Goal: Task Accomplishment & Management: Manage account settings

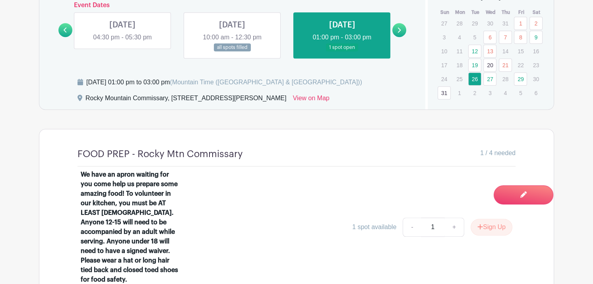
scroll to position [529, 0]
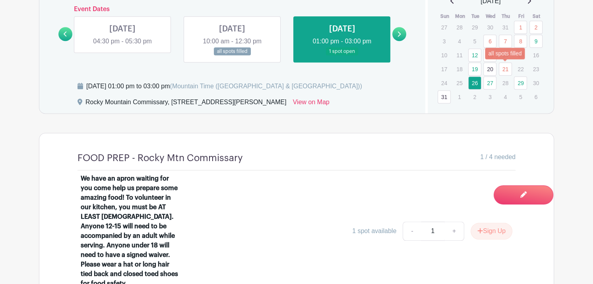
click at [506, 68] on link "21" at bounding box center [505, 68] width 13 height 13
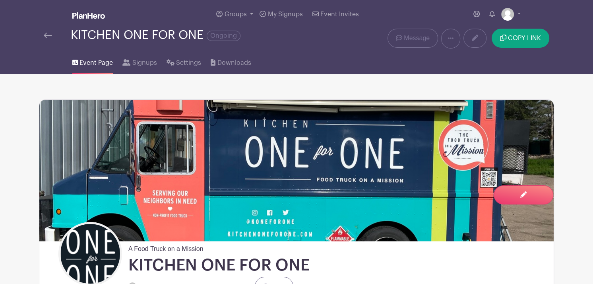
click at [101, 60] on span "Event Page" at bounding box center [95, 63] width 33 height 10
click at [139, 65] on span "Signups" at bounding box center [144, 63] width 25 height 10
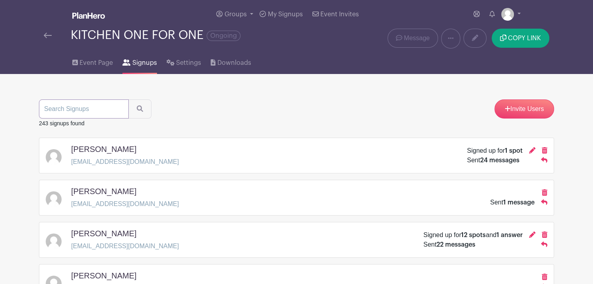
click at [76, 109] on input "search" at bounding box center [84, 108] width 90 height 19
type input "[PERSON_NAME]"
click at [128, 99] on button "submit" at bounding box center [139, 108] width 23 height 19
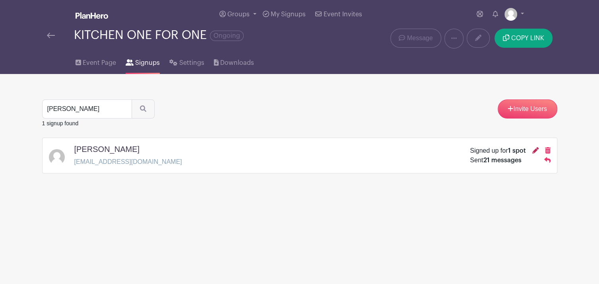
click at [534, 151] on icon at bounding box center [535, 150] width 6 height 6
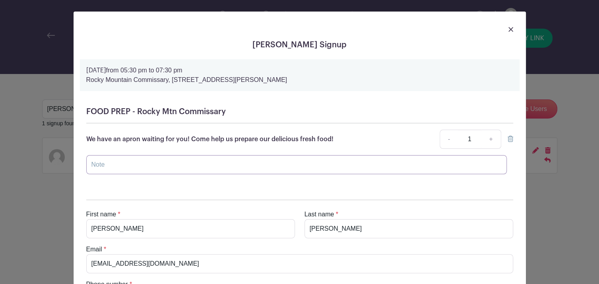
click at [91, 165] on input "text" at bounding box center [296, 164] width 421 height 19
type input "No show"
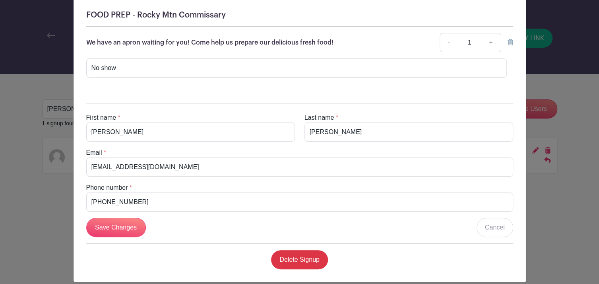
scroll to position [98, 0]
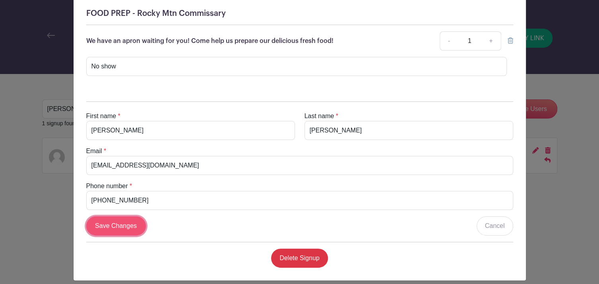
click at [115, 225] on input "Save Changes" at bounding box center [116, 225] width 60 height 19
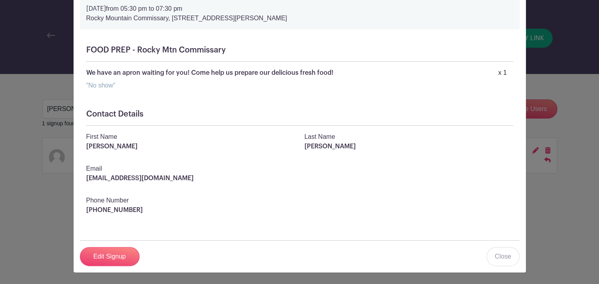
scroll to position [62, 0]
click at [502, 260] on link "Close" at bounding box center [502, 256] width 33 height 19
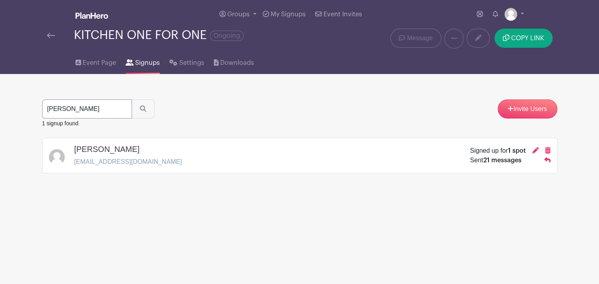
click at [108, 112] on input "[PERSON_NAME]" at bounding box center [87, 108] width 90 height 19
type input "h"
type input "sprout"
click at [132, 99] on button "submit" at bounding box center [143, 108] width 23 height 19
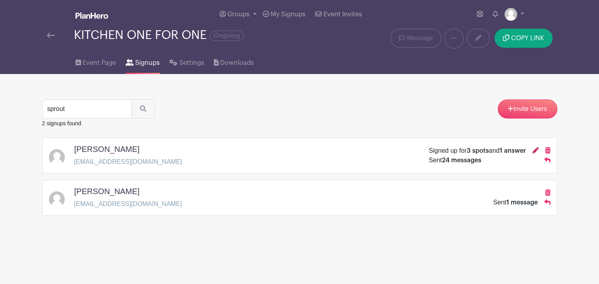
click at [535, 147] on icon at bounding box center [535, 150] width 6 height 6
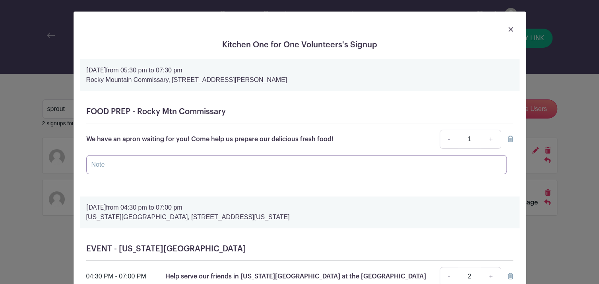
click at [103, 161] on input "text" at bounding box center [296, 164] width 421 height 19
type input "No show"
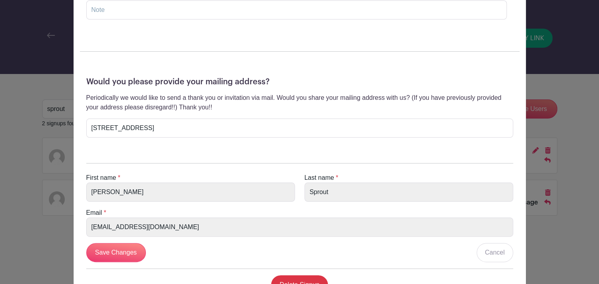
scroll to position [325, 0]
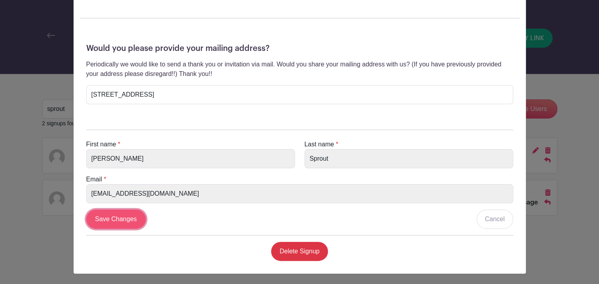
click at [121, 218] on input "Save Changes" at bounding box center [116, 218] width 60 height 19
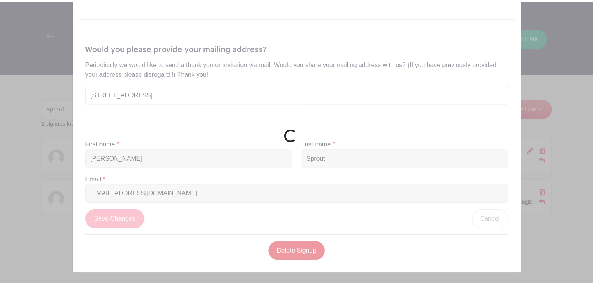
scroll to position [266, 0]
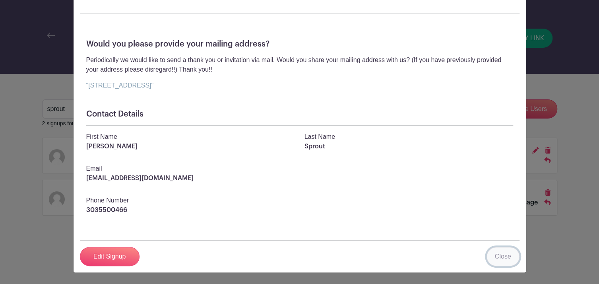
click at [500, 255] on link "Close" at bounding box center [502, 256] width 33 height 19
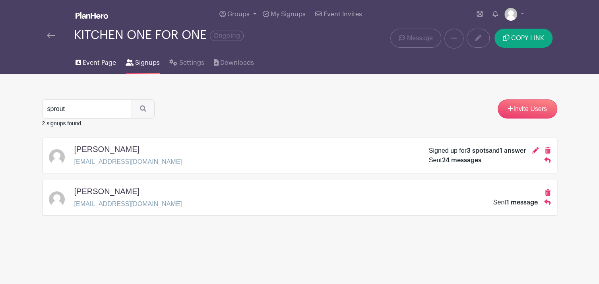
click at [103, 62] on span "Event Page" at bounding box center [99, 63] width 33 height 10
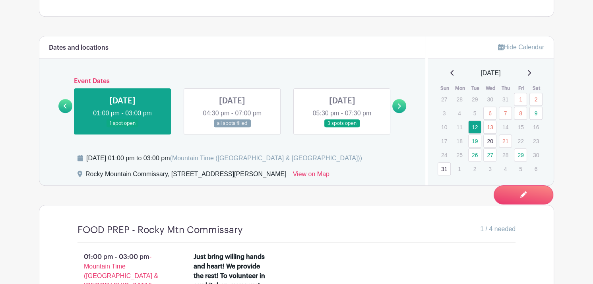
scroll to position [461, 0]
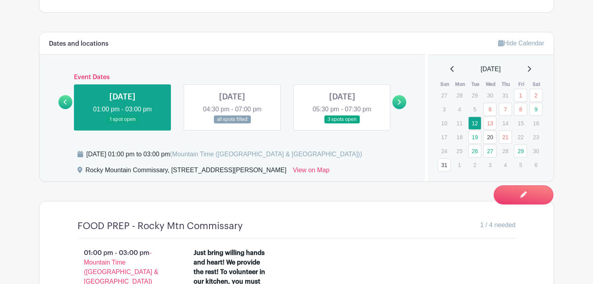
click at [122, 124] on link at bounding box center [122, 124] width 0 height 0
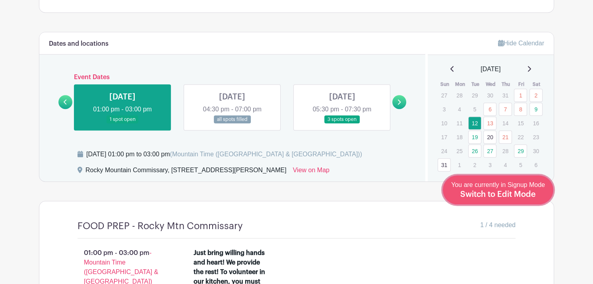
click at [509, 192] on span "Switch to Edit Mode" at bounding box center [498, 194] width 76 height 8
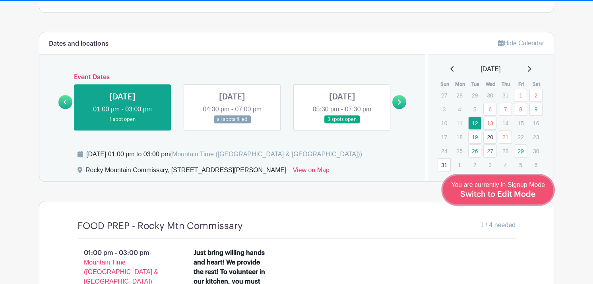
click at [481, 194] on span "Switch to Edit Mode" at bounding box center [498, 194] width 76 height 8
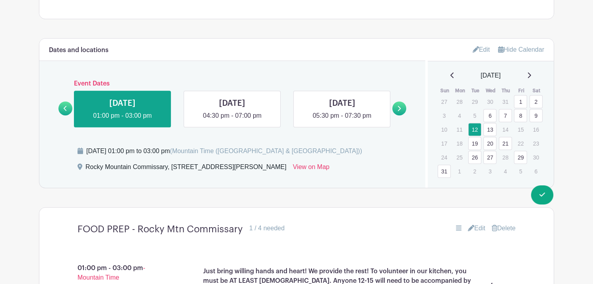
scroll to position [478, 0]
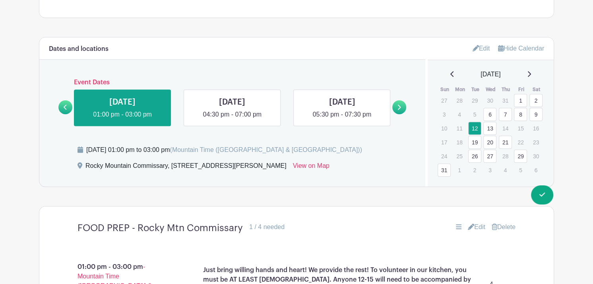
click at [483, 45] on link "Edit" at bounding box center [481, 48] width 17 height 13
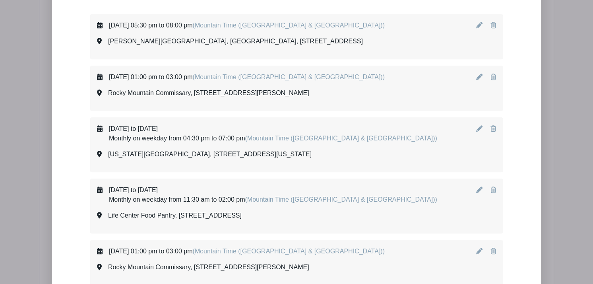
scroll to position [576, 0]
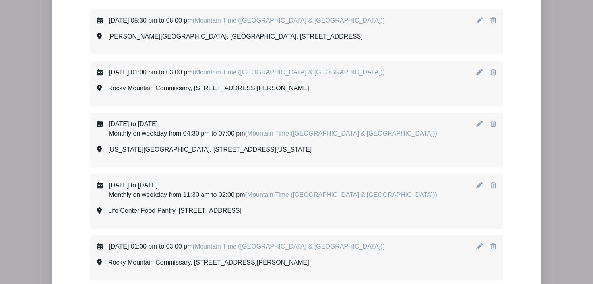
click at [478, 70] on icon at bounding box center [479, 72] width 6 height 6
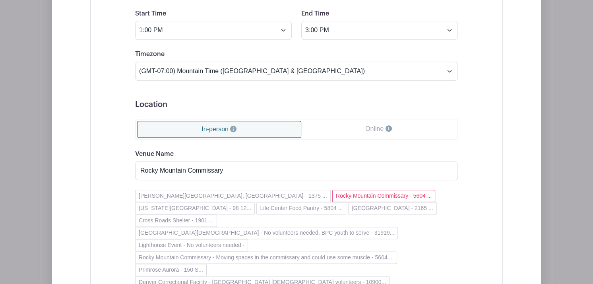
scroll to position [727, 0]
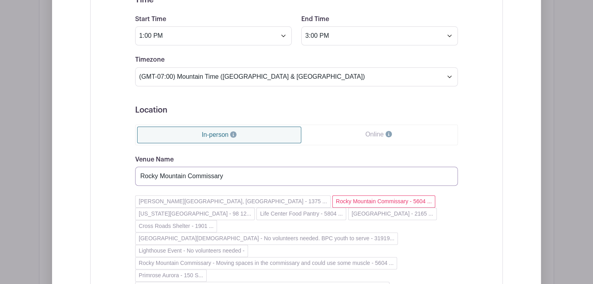
click at [231, 174] on input "Rocky Mountain Commissary" at bounding box center [296, 176] width 323 height 19
type input "Rocky Mountain Commissary - In order to volunteer in the kitchen you must be at…"
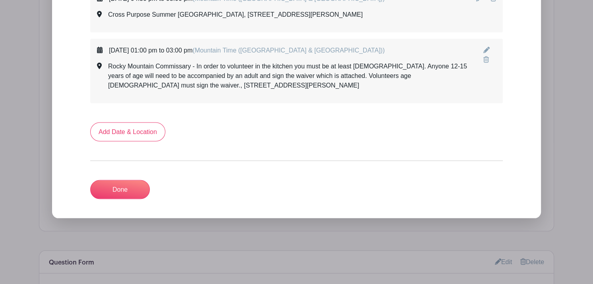
scroll to position [3824, 0]
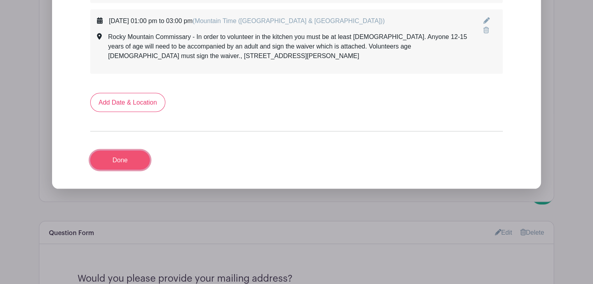
click at [115, 151] on link "Done" at bounding box center [120, 160] width 60 height 19
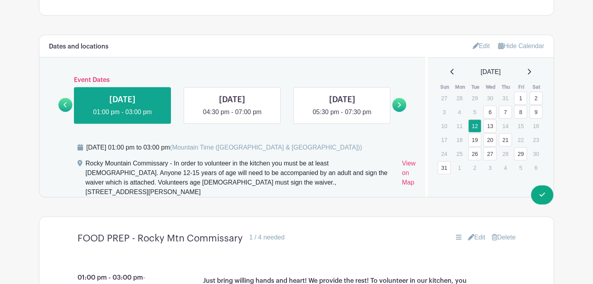
scroll to position [475, 0]
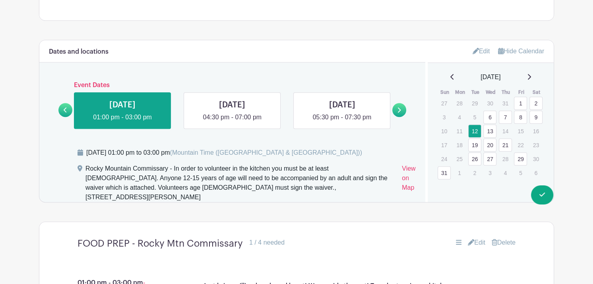
click at [486, 48] on link "Edit" at bounding box center [481, 51] width 17 height 13
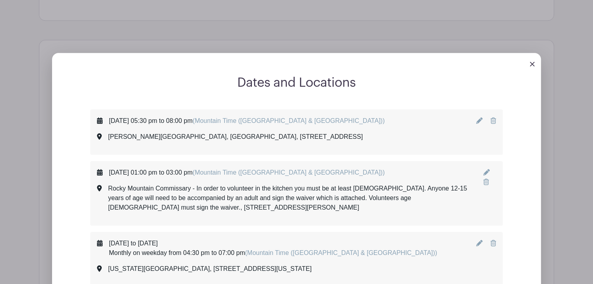
click at [485, 172] on icon at bounding box center [486, 172] width 6 height 6
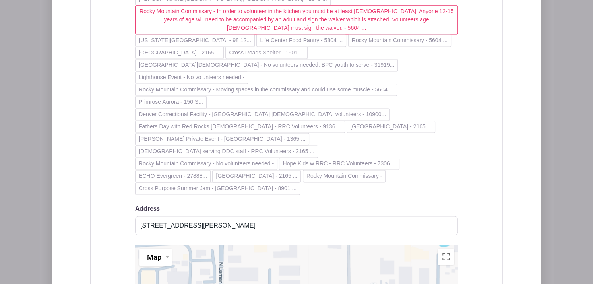
scroll to position [923, 0]
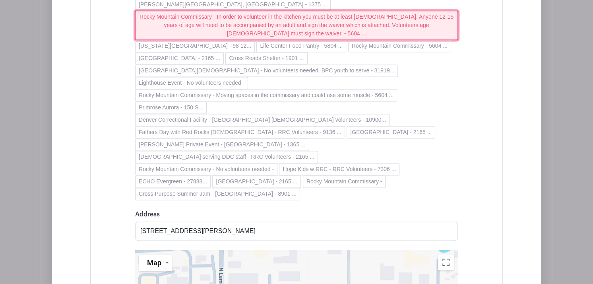
click at [426, 25] on button "Rocky Mountain Commissary - In order to volunteer in the kitchen you must be at…" at bounding box center [296, 25] width 323 height 29
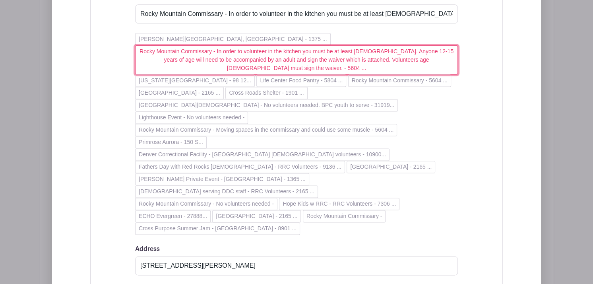
scroll to position [866, 0]
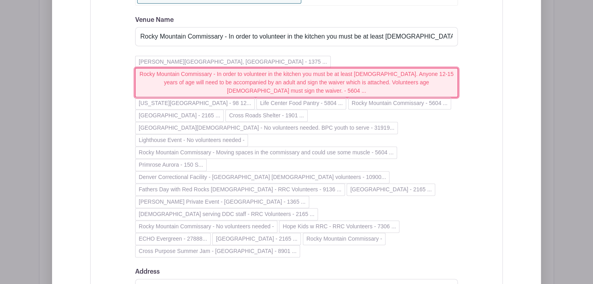
click at [426, 79] on button "Rocky Mountain Commissary - In order to volunteer in the kitchen you must be at…" at bounding box center [296, 82] width 323 height 29
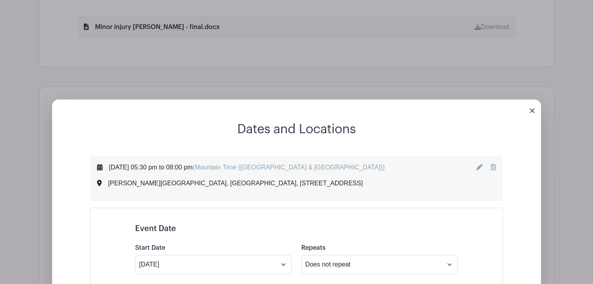
scroll to position [423, 0]
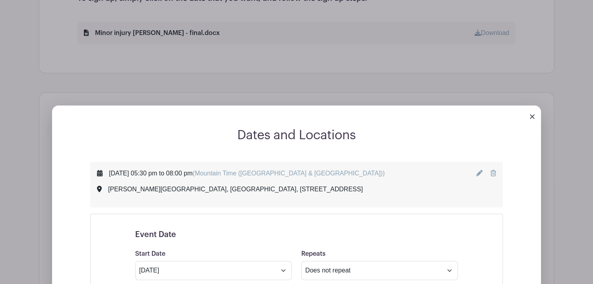
click at [478, 173] on icon at bounding box center [479, 173] width 6 height 6
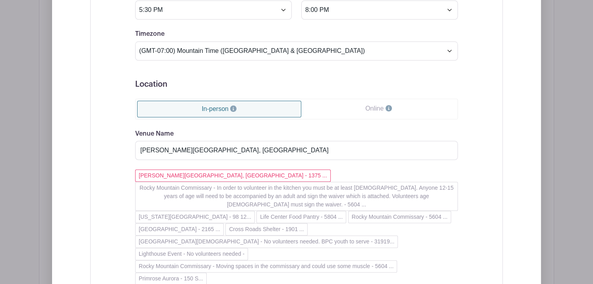
scroll to position [740, 0]
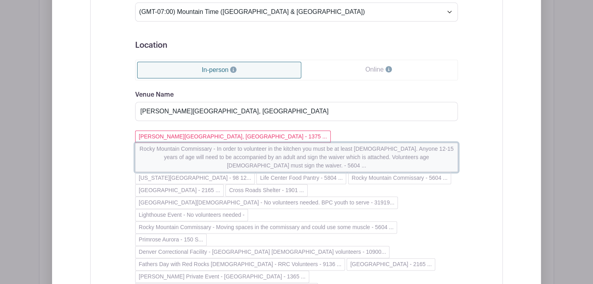
click at [426, 155] on button "Rocky Mountain Commissary - In order to volunteer in the kitchen you must be at…" at bounding box center [296, 157] width 323 height 29
type input "Rocky Mountain Commissary - In order to volunteer in the kitchen you must be at…"
type input "[STREET_ADDRESS][PERSON_NAME]"
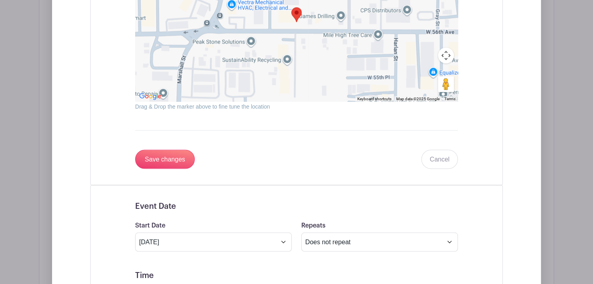
scroll to position [1198, 0]
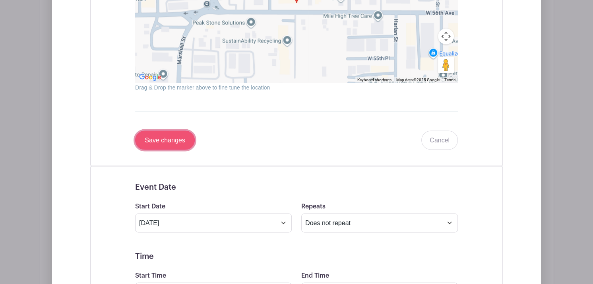
click at [156, 130] on input "Save changes" at bounding box center [165, 139] width 60 height 19
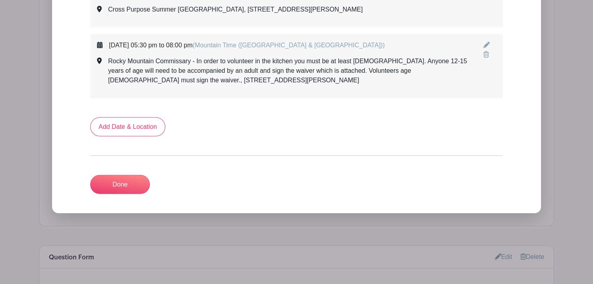
scroll to position [4522, 0]
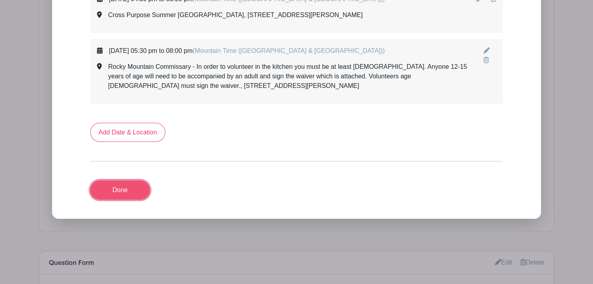
click at [112, 180] on link "Done" at bounding box center [120, 189] width 60 height 19
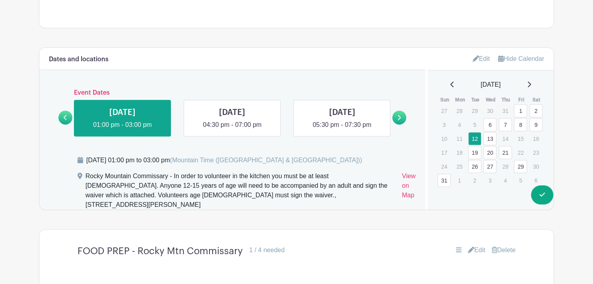
scroll to position [457, 0]
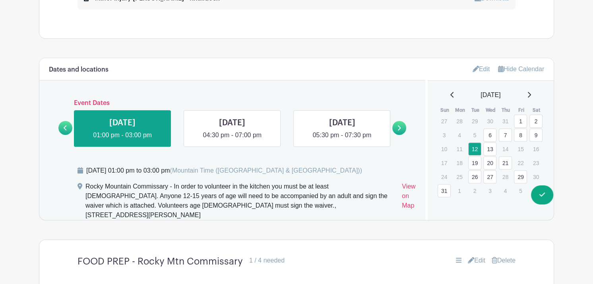
click at [483, 66] on link "Edit" at bounding box center [481, 68] width 17 height 13
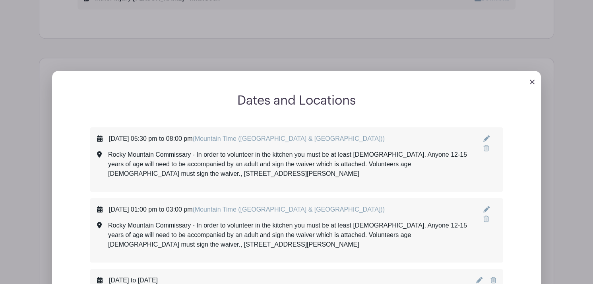
click at [485, 134] on div at bounding box center [489, 159] width 13 height 51
click at [486, 139] on icon at bounding box center [486, 138] width 6 height 6
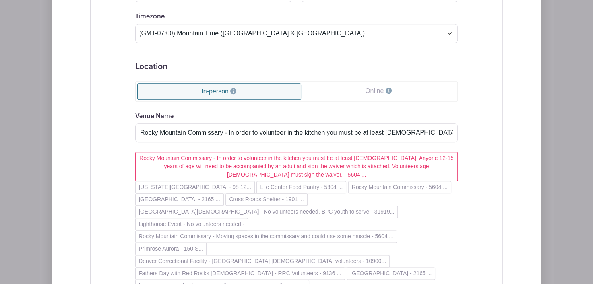
scroll to position [696, 0]
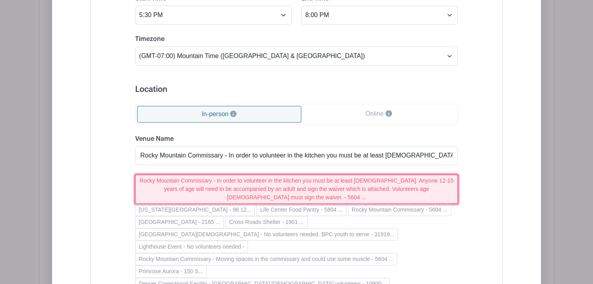
click at [217, 180] on button "Rocky Mountain Commissary - In order to volunteer in the kitchen you must be at…" at bounding box center [296, 188] width 323 height 29
click at [221, 178] on button "Rocky Mountain Commissary - In order to volunteer in the kitchen you must be at…" at bounding box center [296, 188] width 323 height 29
click at [236, 187] on button "Rocky Mountain Commissary - In order to volunteer in the kitchen you must be at…" at bounding box center [296, 188] width 323 height 29
click at [231, 180] on button "Rocky Mountain Commissary - In order to volunteer in the kitchen you must be at…" at bounding box center [296, 188] width 323 height 29
click at [341, 188] on button "Rocky Mountain Commissary - In order to volunteer in the kitchen you must be at…" at bounding box center [296, 188] width 323 height 29
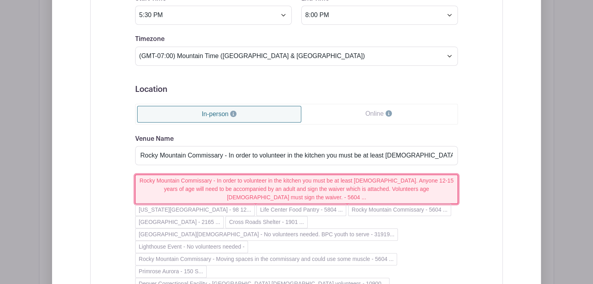
drag, startPoint x: 341, startPoint y: 188, endPoint x: 307, endPoint y: 183, distance: 34.1
click at [307, 183] on button "Rocky Mountain Commissary - In order to volunteer in the kitchen you must be at…" at bounding box center [296, 188] width 323 height 29
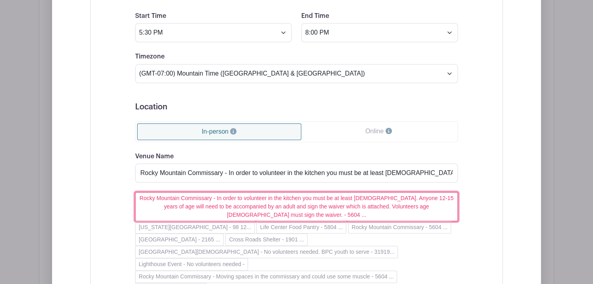
scroll to position [672, 0]
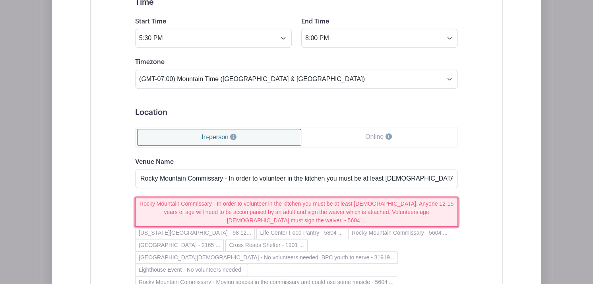
click at [231, 205] on button "Rocky Mountain Commissary - In order to volunteer in the kitchen you must be at…" at bounding box center [296, 212] width 323 height 29
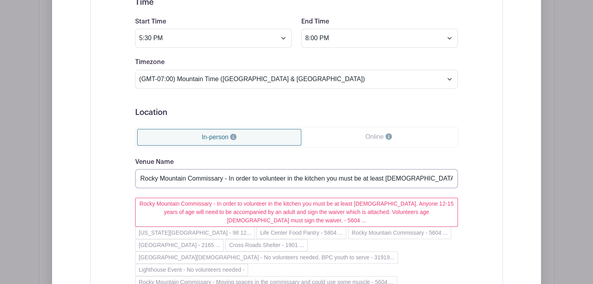
click at [229, 177] on input "Rocky Mountain Commissary - In order to volunteer in the kitchen you must be at…" at bounding box center [296, 178] width 323 height 19
click at [344, 178] on input "Rocky Mountain Commissary - Look for our pop up sign behind the truck. The door…" at bounding box center [296, 178] width 323 height 19
click at [379, 176] on input "Rocky Mountain Commissary - Look for our pop up sign on [PERSON_NAME] Court. Th…" at bounding box center [296, 178] width 323 height 19
click at [443, 176] on input "Rocky Mountain Commissary - Look for our pop up sign on [PERSON_NAME] Court. Th…" at bounding box center [296, 178] width 323 height 19
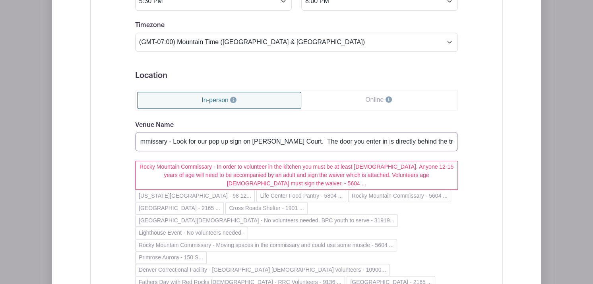
scroll to position [715, 0]
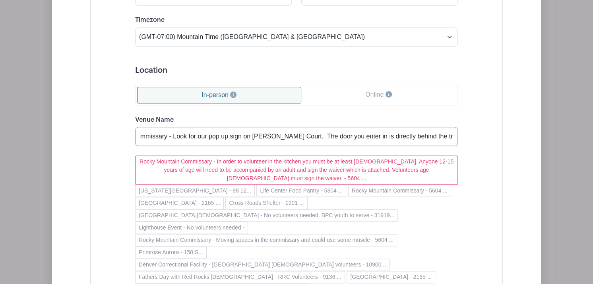
click at [452, 133] on input "Rocky Mountain Commissary - Look for our pop up sign on [PERSON_NAME] Court. Th…" at bounding box center [296, 136] width 323 height 19
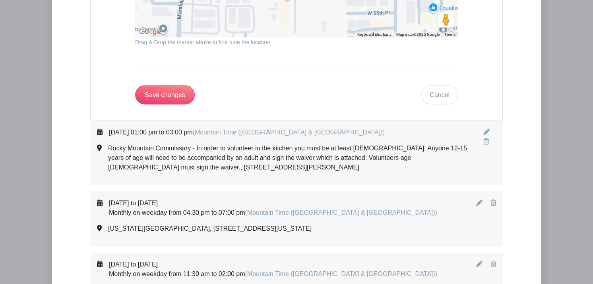
scroll to position [1254, 0]
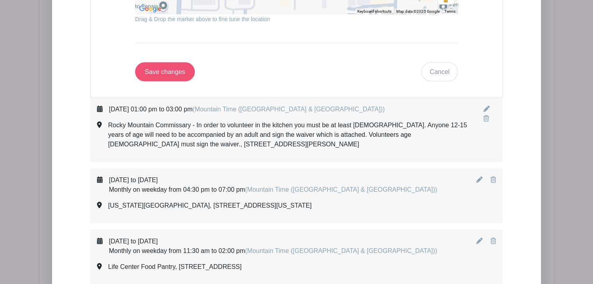
type input "Rocky Mountain Commissary - Look for our pop up sign on [PERSON_NAME] Court. Th…"
click at [159, 62] on input "Save changes" at bounding box center [165, 71] width 60 height 19
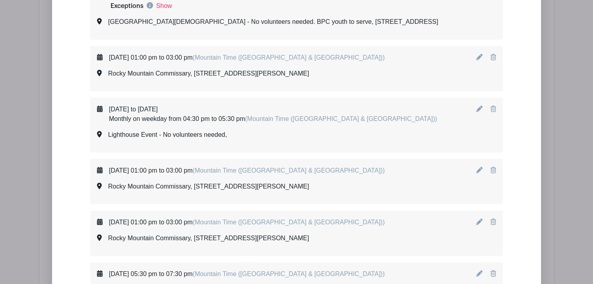
scroll to position [527, 0]
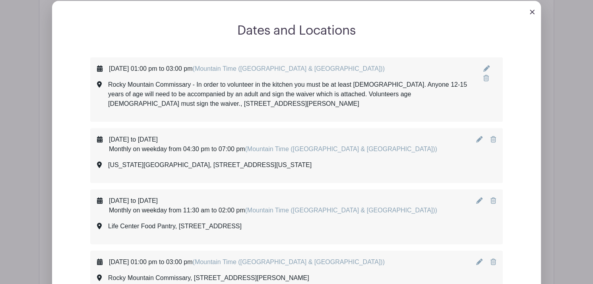
click at [487, 69] on icon at bounding box center [486, 68] width 6 height 6
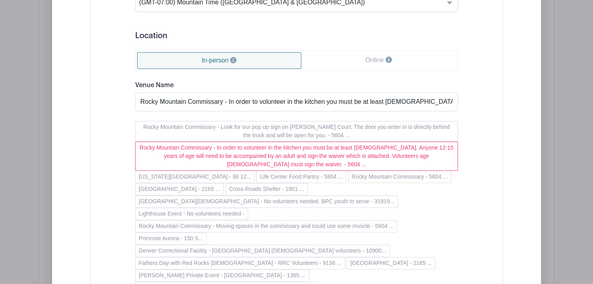
scroll to position [772, 0]
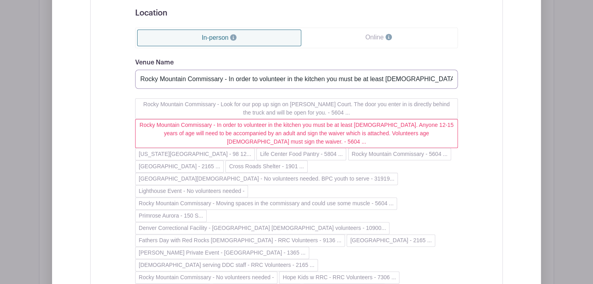
click at [228, 80] on input "Rocky Mountain Commissary - In order to volunteer in the kitchen you must be at…" at bounding box center [296, 79] width 323 height 19
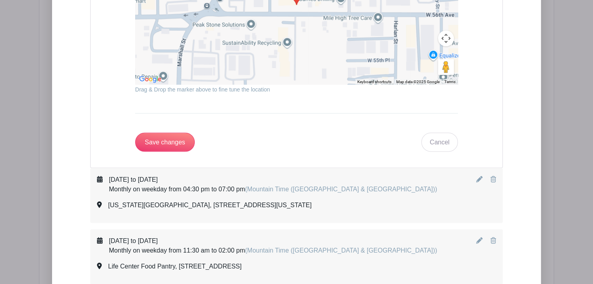
scroll to position [1176, 0]
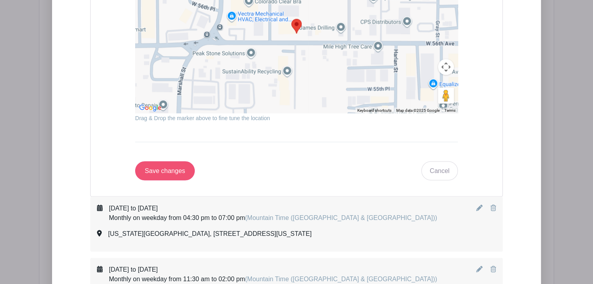
type input "Rocky Mountain Commissary - Look for our pop up sign on [PERSON_NAME] Court. Th…"
click at [158, 161] on input "Save changes" at bounding box center [165, 170] width 60 height 19
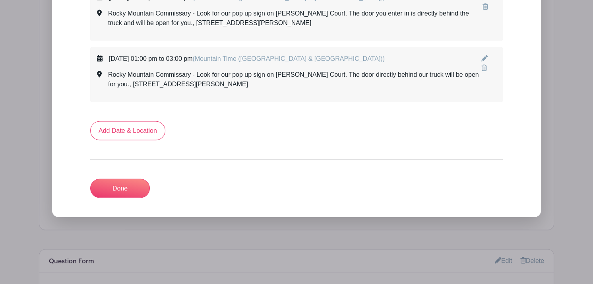
scroll to position [3820, 0]
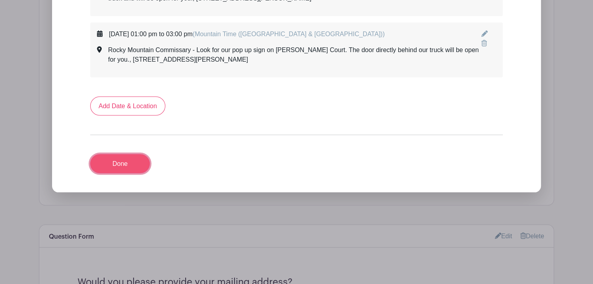
click at [111, 154] on link "Done" at bounding box center [120, 163] width 60 height 19
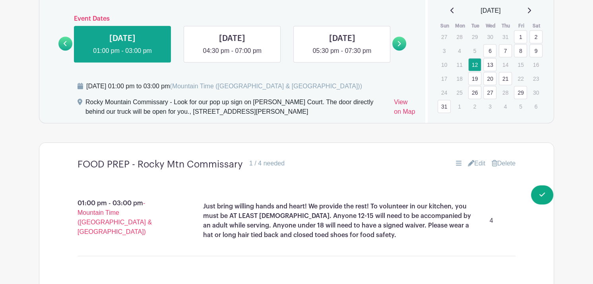
scroll to position [538, 0]
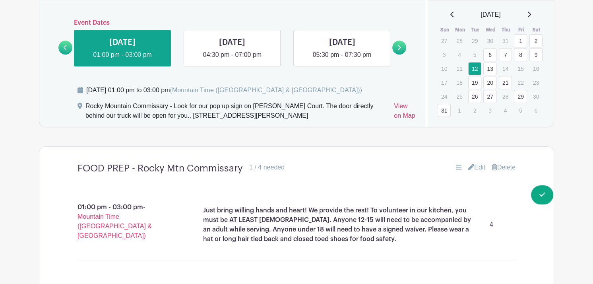
click at [476, 165] on link "Edit" at bounding box center [476, 168] width 17 height 10
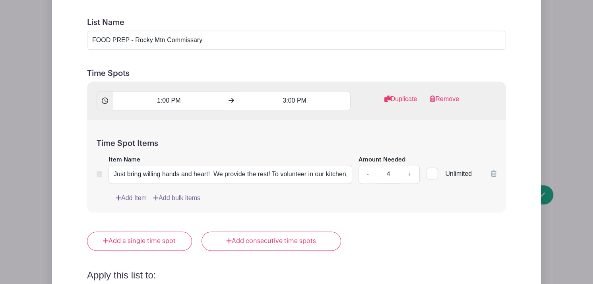
scroll to position [782, 0]
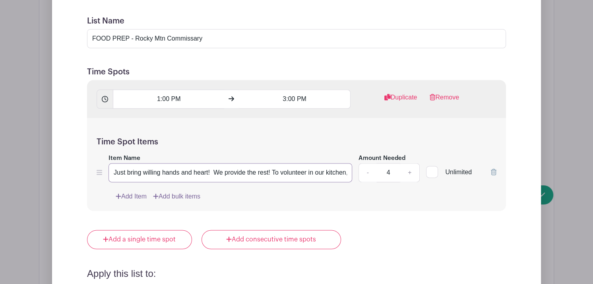
click at [273, 169] on input "Just bring willing hands and heart! We provide the rest! To volunteer in our ki…" at bounding box center [231, 172] width 244 height 19
click at [347, 173] on input "Just bring willing hands and heart! We provide the rest! Please wear a hat or l…" at bounding box center [231, 172] width 244 height 19
click at [325, 171] on input "Just bring willing hands and heart! We provide the rest! Please wear a hat or l…" at bounding box center [231, 172] width 244 height 19
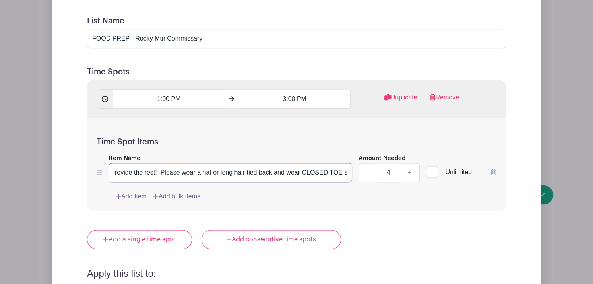
click at [325, 171] on input "Just bring willing hands and heart! We provide the rest! Please wear a hat or l…" at bounding box center [231, 172] width 244 height 19
click at [341, 168] on input "Just bring willing hands and heart! We provide the rest! Please wear a hat or l…" at bounding box center [231, 172] width 244 height 19
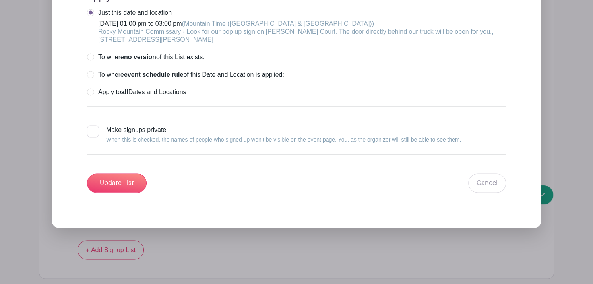
scroll to position [1064, 0]
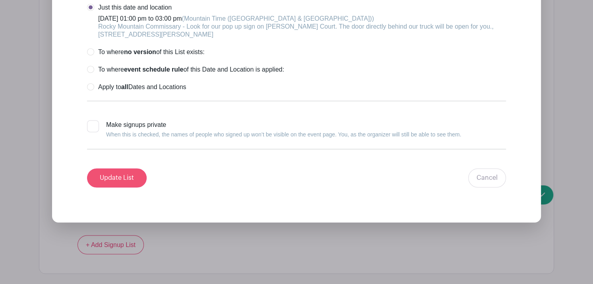
type input "Just bring willing hands and heart! We provide the rest! Please wear a hat or l…"
click at [127, 175] on input "Update List" at bounding box center [117, 177] width 60 height 19
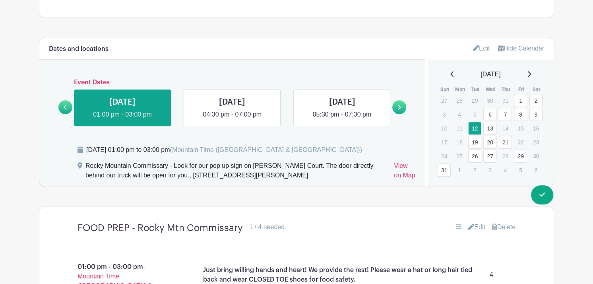
scroll to position [480, 0]
